Goal: Task Accomplishment & Management: Complete application form

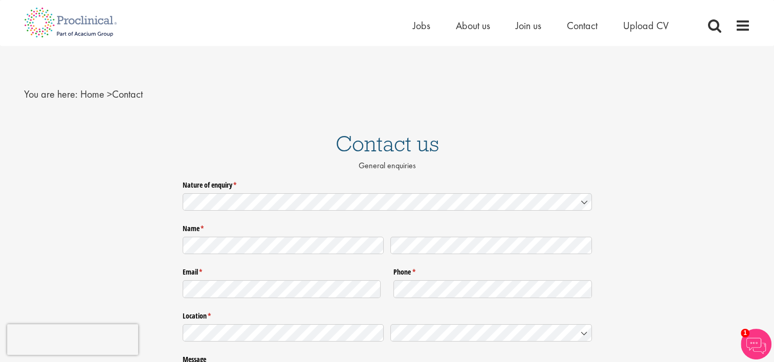
click at [587, 199] on icon at bounding box center [584, 202] width 8 height 8
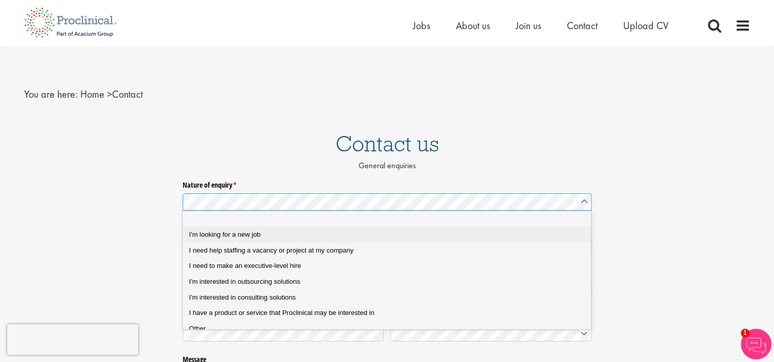
click at [230, 235] on span "I'm looking for a new job" at bounding box center [225, 235] width 72 height 8
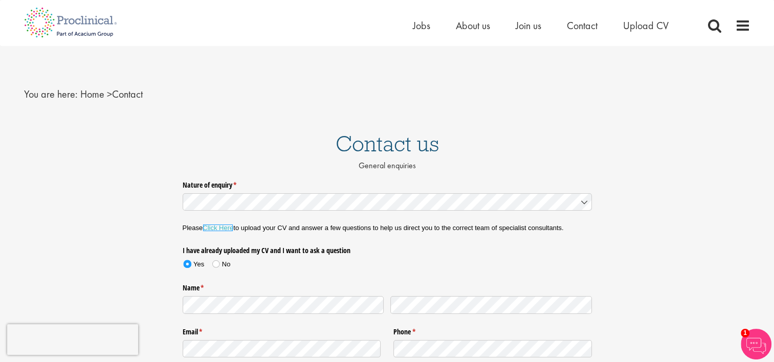
click at [222, 227] on link "Click Here" at bounding box center [218, 228] width 31 height 8
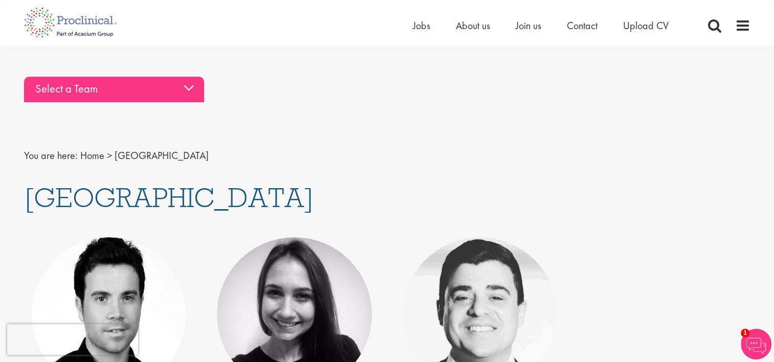
click at [187, 90] on div "Select a Team" at bounding box center [114, 90] width 180 height 26
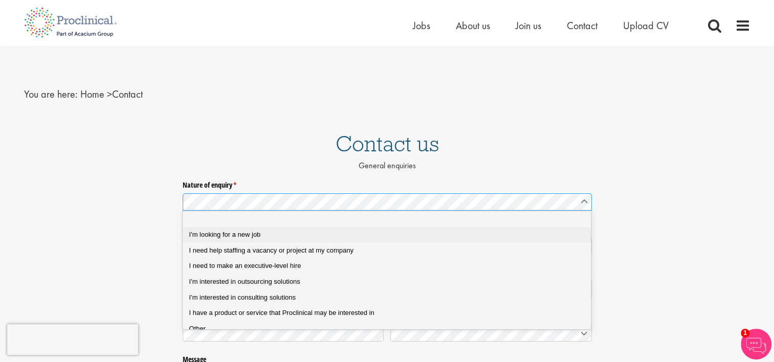
click at [246, 235] on span "I'm looking for a new job" at bounding box center [225, 235] width 72 height 8
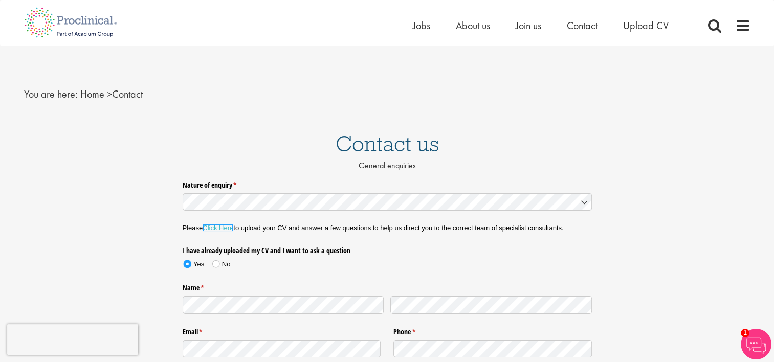
click at [219, 227] on link "Click Here" at bounding box center [218, 228] width 31 height 8
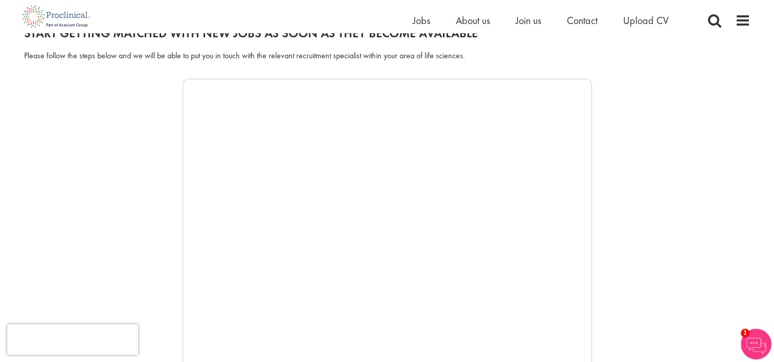
scroll to position [145, 0]
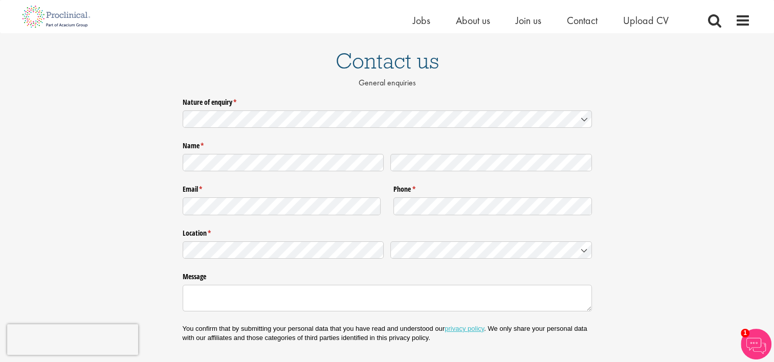
scroll to position [71, 0]
click at [583, 122] on icon at bounding box center [584, 119] width 8 height 8
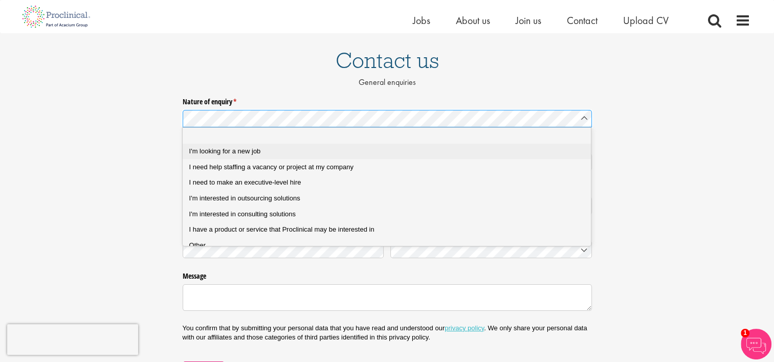
click at [240, 152] on span "I'm looking for a new job" at bounding box center [225, 151] width 72 height 8
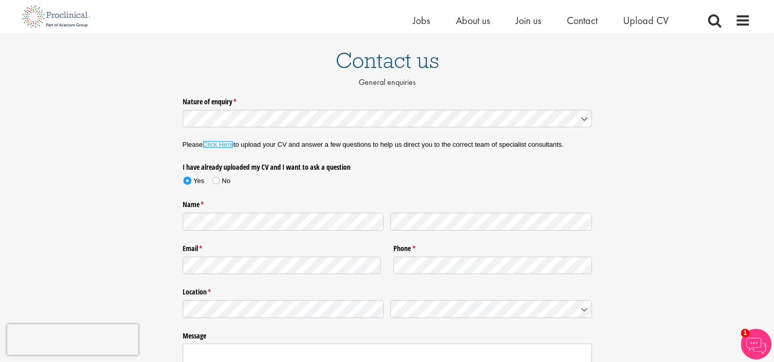
click at [227, 142] on link "Click Here" at bounding box center [218, 145] width 31 height 8
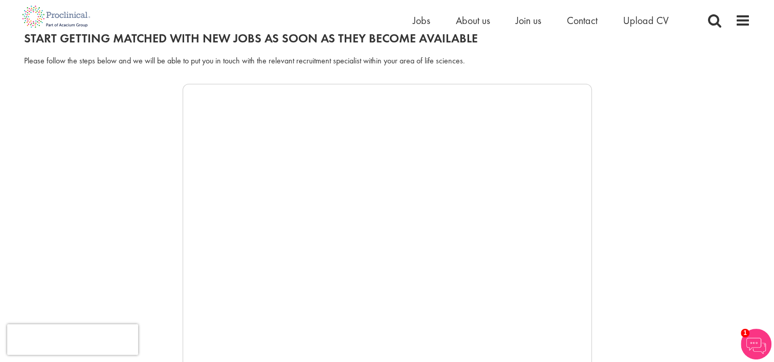
scroll to position [128, 0]
click at [756, 345] on img at bounding box center [756, 344] width 31 height 31
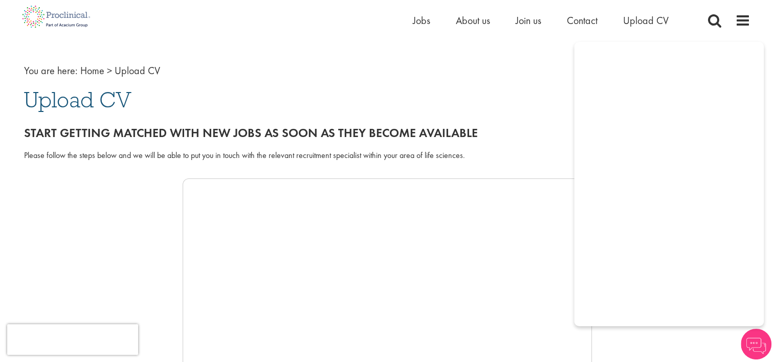
scroll to position [29, 0]
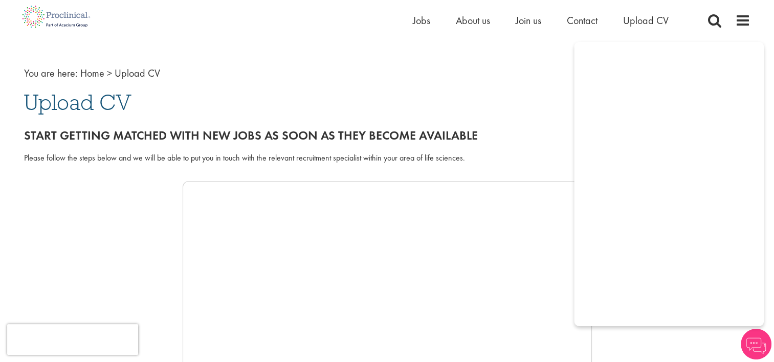
click at [758, 341] on img at bounding box center [756, 344] width 31 height 31
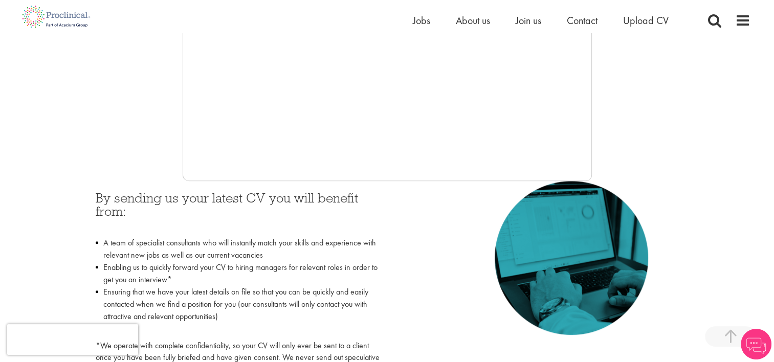
scroll to position [325, 0]
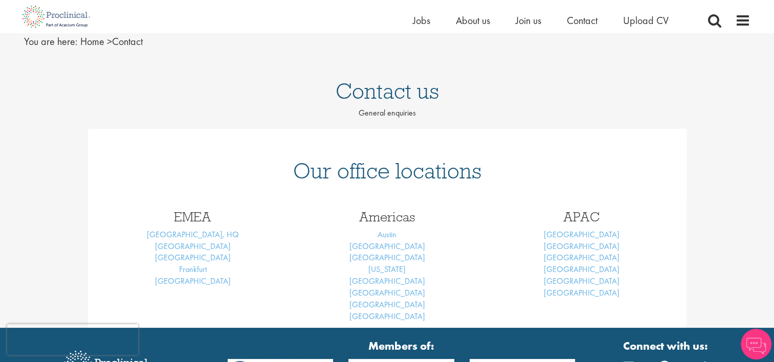
click at [391, 102] on h1 "Contact us" at bounding box center [387, 91] width 774 height 23
click at [390, 115] on p "General enquiries" at bounding box center [387, 113] width 774 height 12
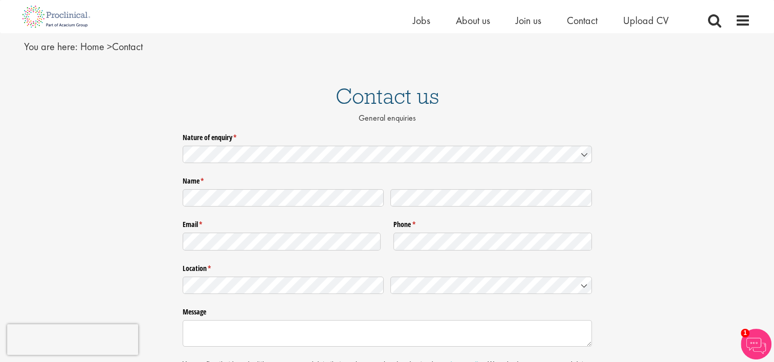
scroll to position [36, 0]
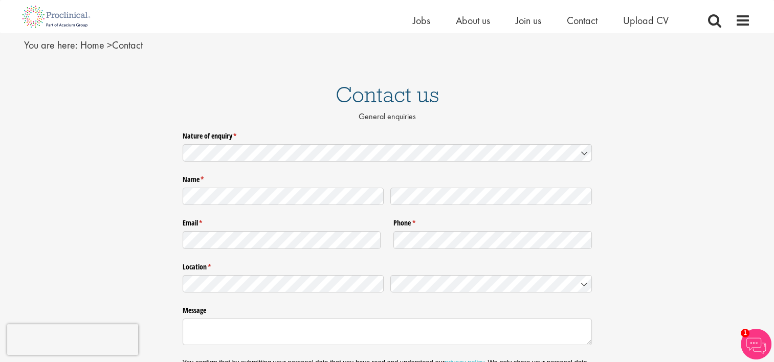
click at [583, 152] on icon at bounding box center [584, 153] width 8 height 8
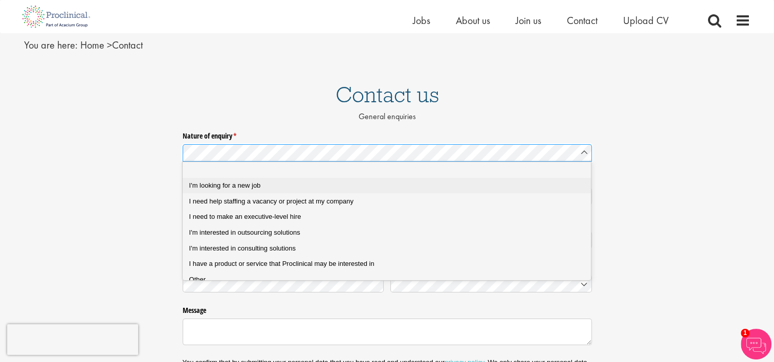
click at [263, 188] on div "I'm looking for a new job" at bounding box center [390, 185] width 403 height 9
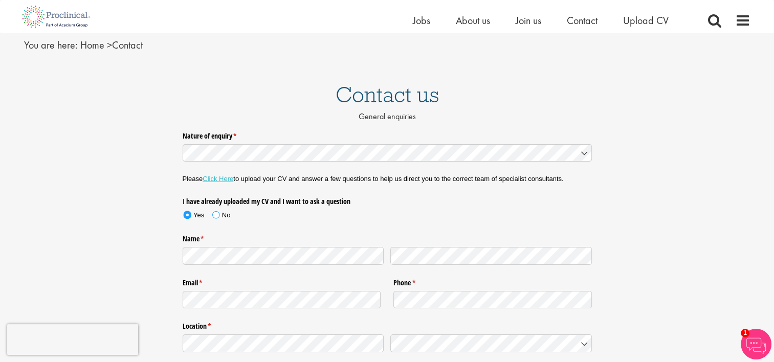
click at [216, 214] on span at bounding box center [215, 214] width 7 height 7
click at [222, 180] on link "Click Here" at bounding box center [218, 179] width 31 height 8
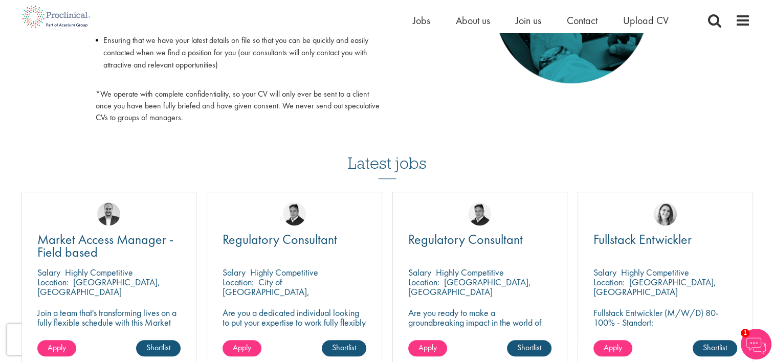
scroll to position [587, 0]
click at [530, 155] on div "Latest jobs Market Access Manager - Field based Salary Highly Competitive Locat…" at bounding box center [387, 275] width 742 height 293
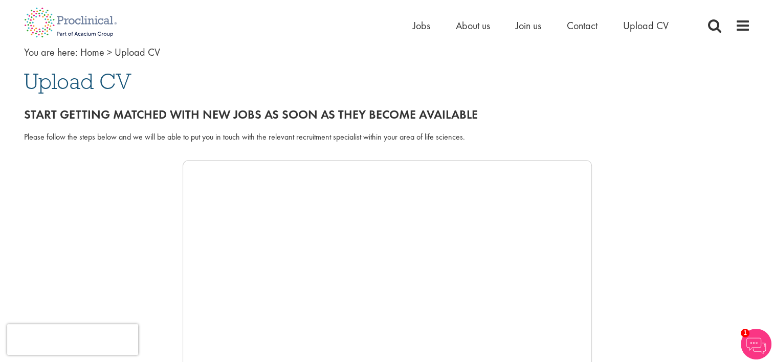
scroll to position [0, 0]
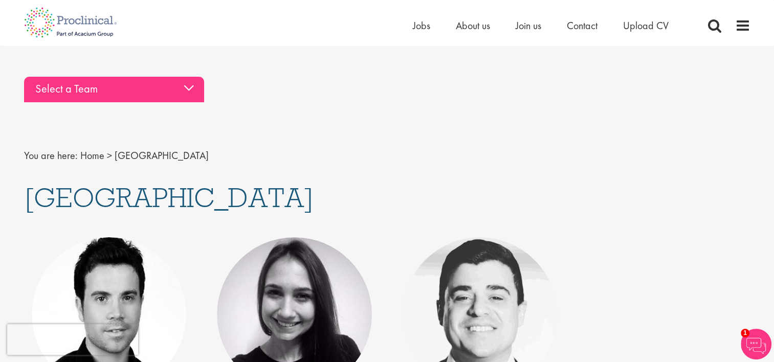
click at [188, 86] on div "Select a Team" at bounding box center [114, 90] width 180 height 26
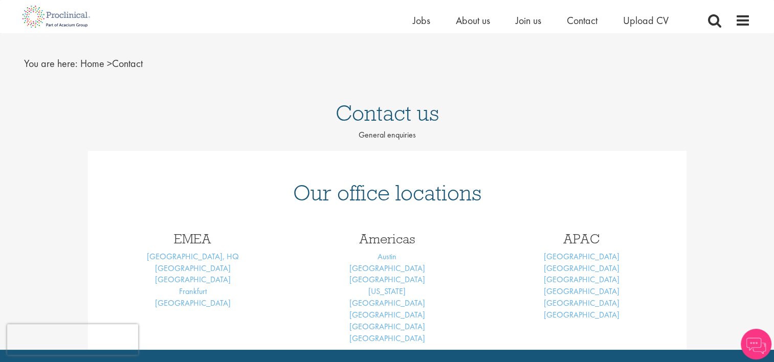
scroll to position [20, 0]
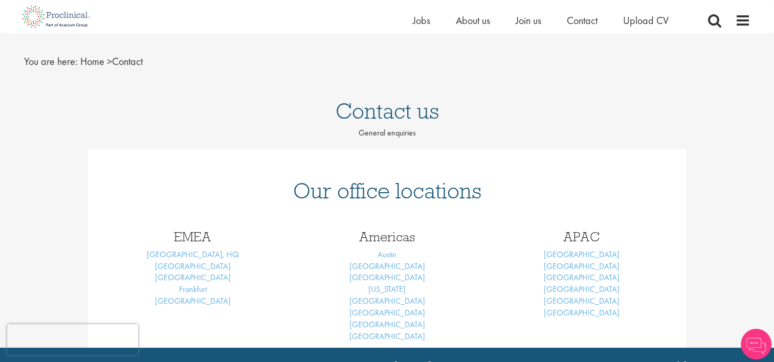
click at [400, 135] on p "General enquiries" at bounding box center [387, 133] width 774 height 12
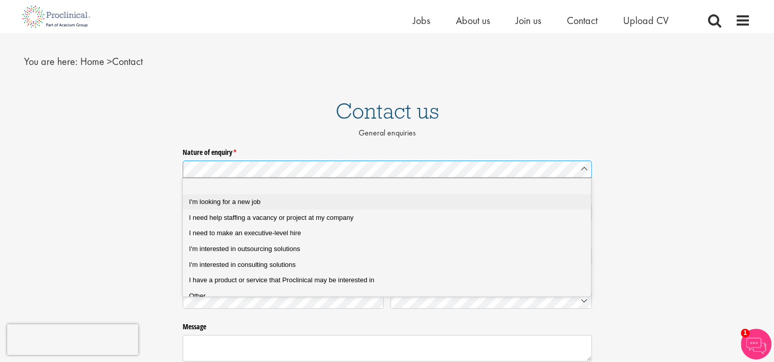
click at [261, 201] on div "I'm looking for a new job" at bounding box center [390, 202] width 403 height 9
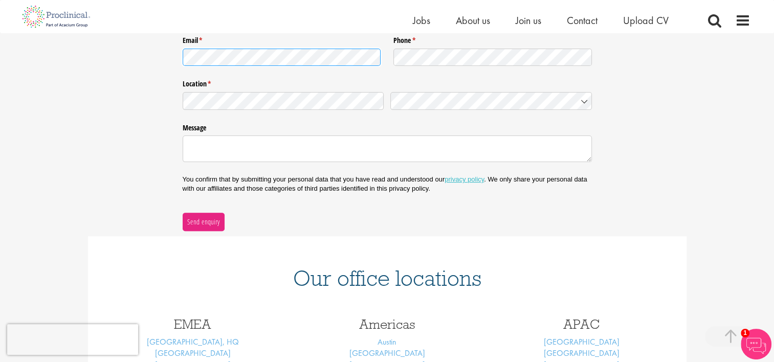
scroll to position [279, 0]
click at [266, 149] on textarea "Message" at bounding box center [387, 148] width 409 height 27
paste textarea "I am submitting my CV for opportunities within Proclinical. Please direct my CV…"
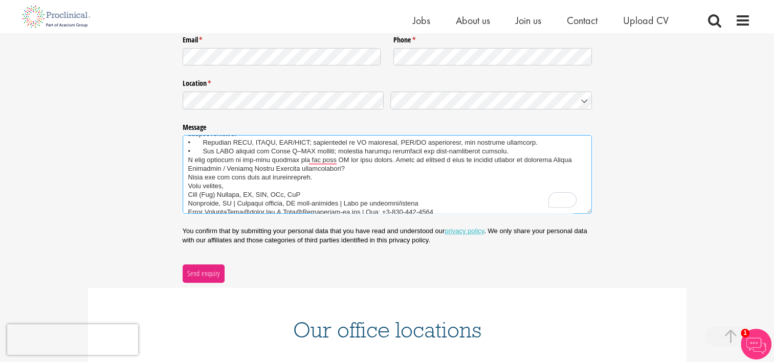
scroll to position [78, 0]
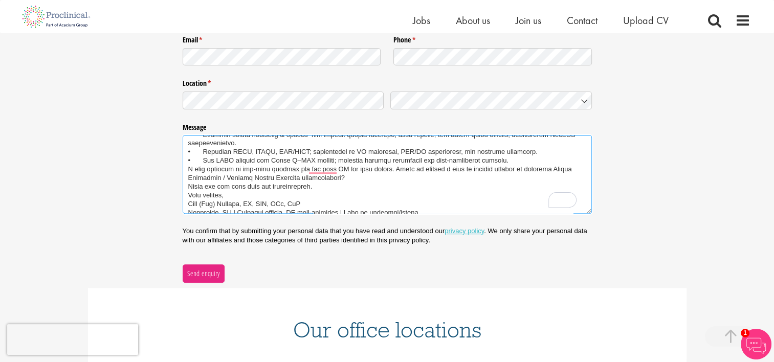
click at [322, 174] on textarea "Message" at bounding box center [387, 174] width 409 height 79
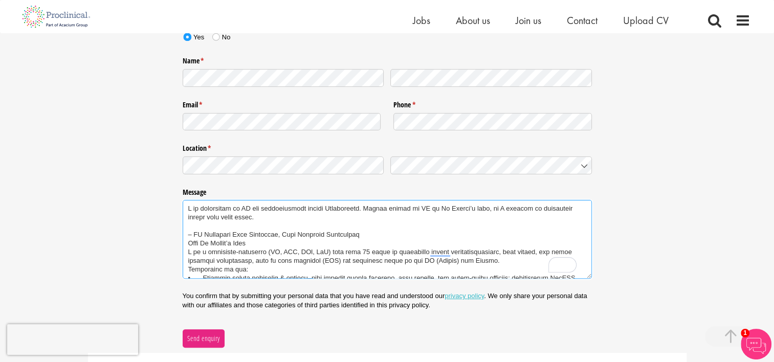
scroll to position [112, 0]
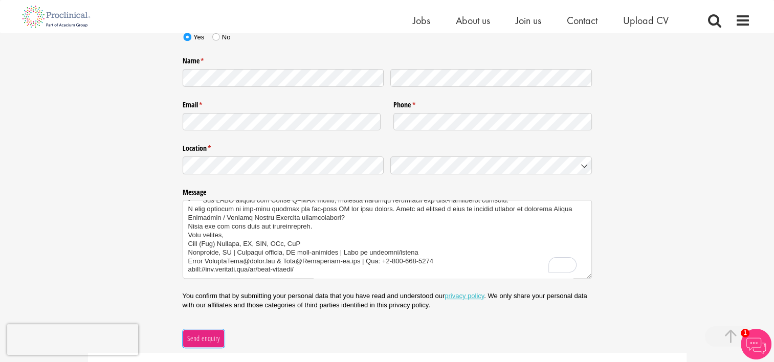
type textarea "I am submitting my CV for opportunities within Proclinical. Please direct my CV…"
click at [210, 335] on span "Send enquiry" at bounding box center [203, 338] width 33 height 11
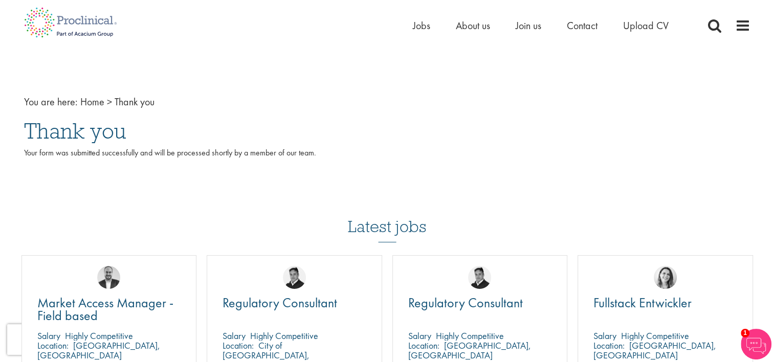
click at [487, 124] on h1 "Thank you" at bounding box center [387, 131] width 727 height 23
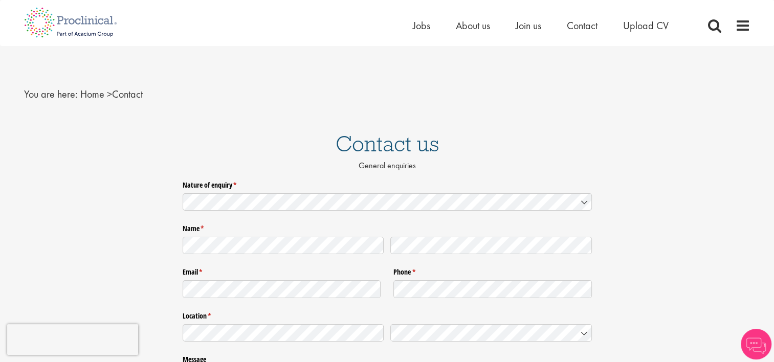
click at [584, 203] on icon at bounding box center [584, 203] width 5 height 3
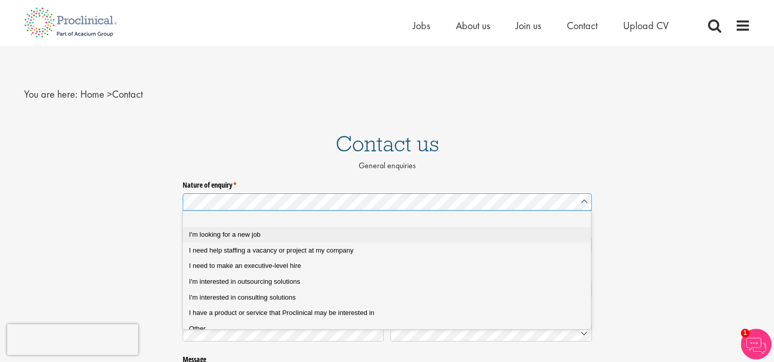
click at [266, 237] on div "I'm looking for a new job" at bounding box center [390, 234] width 403 height 9
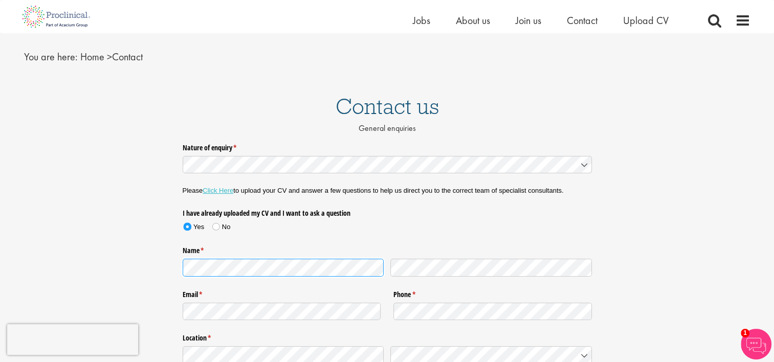
scroll to position [19, 0]
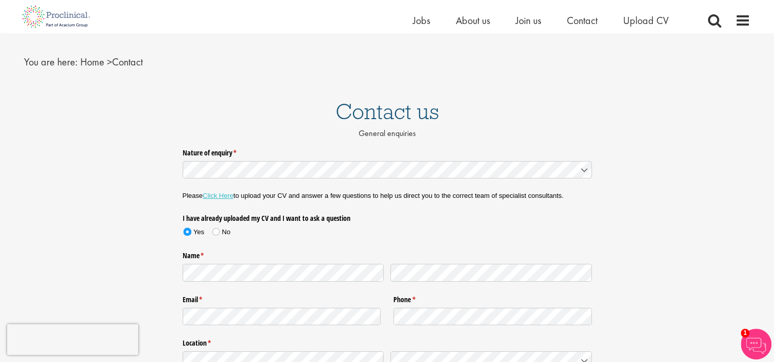
click at [657, 168] on div "Nature of enquiry * (required) Please Click Here to upload your CV and answer a…" at bounding box center [387, 317] width 774 height 346
